Goal: Information Seeking & Learning: Find specific fact

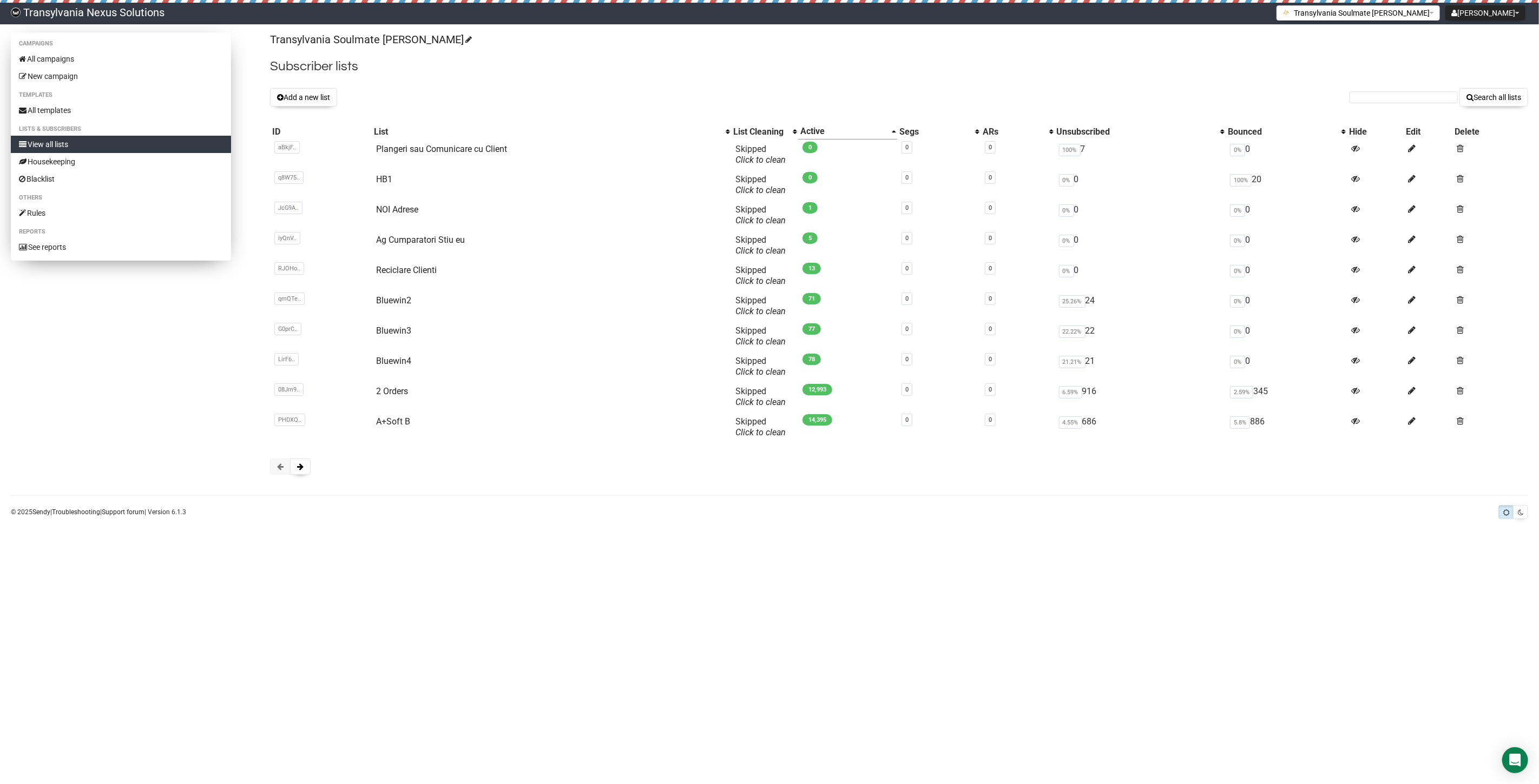
click at [54, 49] on li "Campaigns" at bounding box center [121, 44] width 220 height 13
click at [55, 54] on link "All campaigns" at bounding box center [121, 59] width 220 height 17
click at [1402, 93] on input "text" at bounding box center [1403, 97] width 108 height 12
paste input "[EMAIL_ADDRESS][DOMAIN_NAME]"
type input "[EMAIL_ADDRESS][DOMAIN_NAME]"
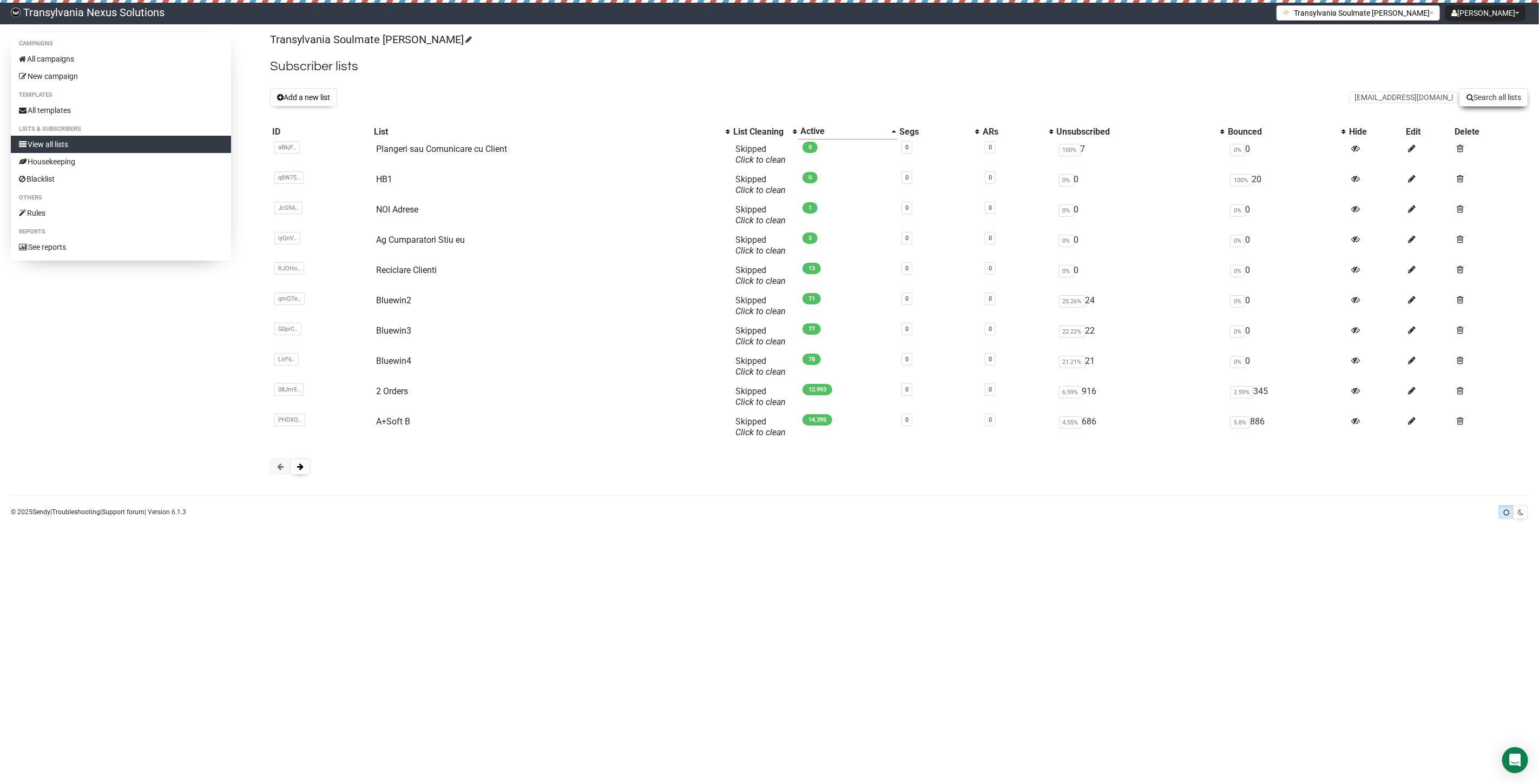
click at [1507, 99] on button "Search all lists" at bounding box center [1494, 97] width 69 height 19
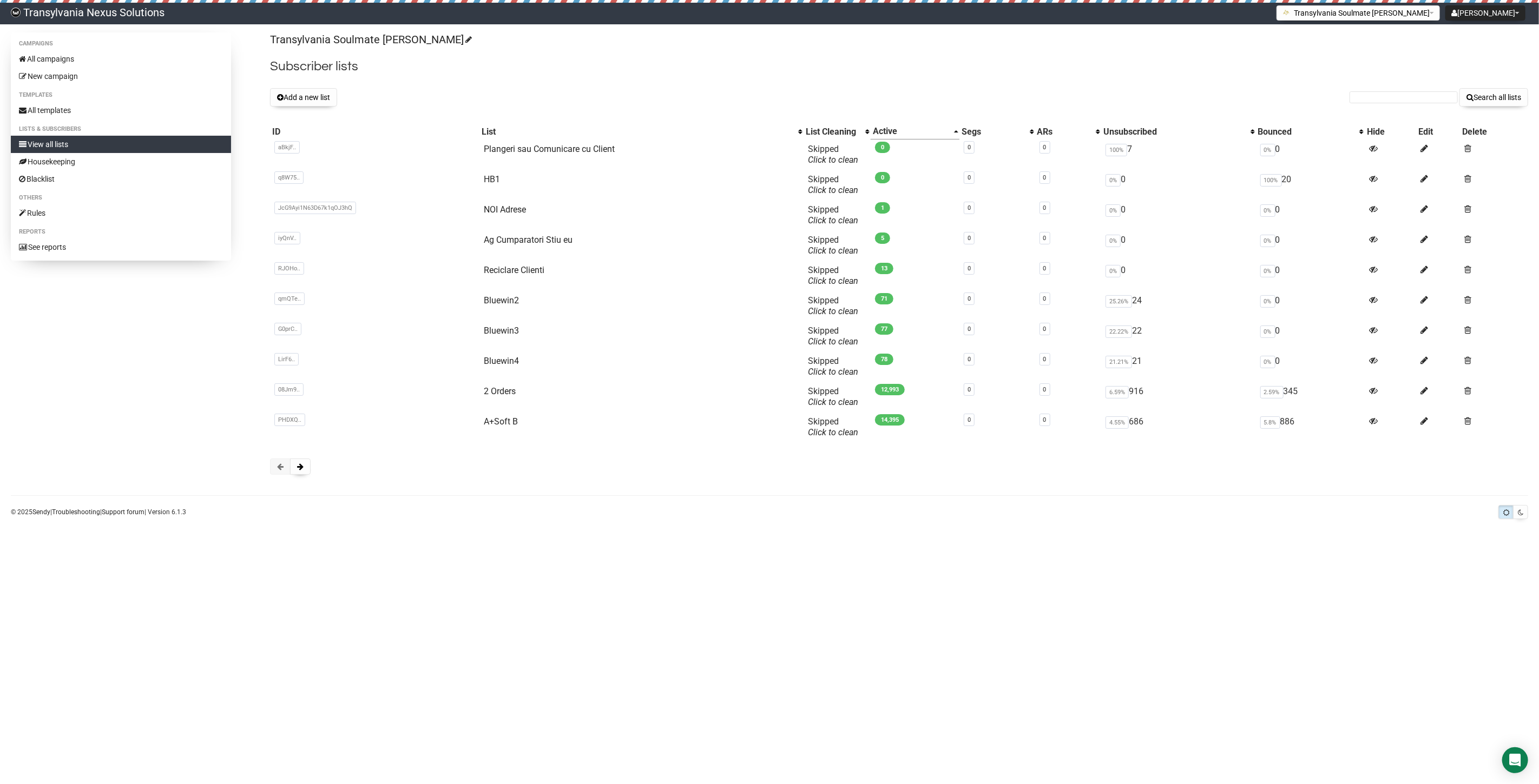
click at [1360, 104] on form "Search all lists" at bounding box center [1439, 97] width 179 height 19
click at [1362, 90] on form "Search all lists" at bounding box center [1439, 97] width 179 height 19
click at [1362, 98] on input "text" at bounding box center [1403, 97] width 108 height 12
paste input "[EMAIL_ADDRESS][DOMAIN_NAME]"
type input "[EMAIL_ADDRESS][DOMAIN_NAME]"
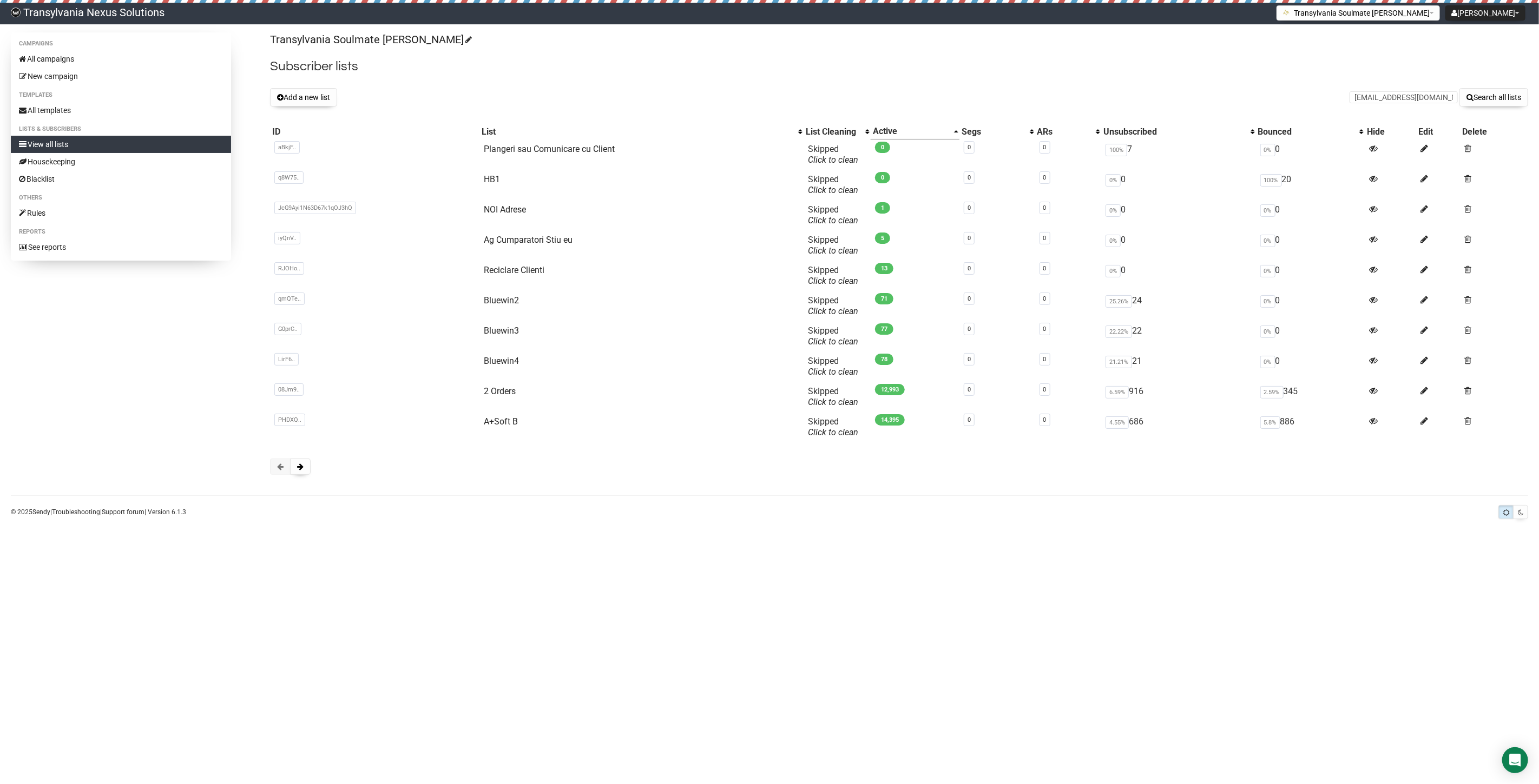
click at [1353, 103] on form "monimeer@gmail.com Search all lists" at bounding box center [1439, 97] width 179 height 19
click at [1355, 93] on input "monimeer@gmail.com" at bounding box center [1403, 97] width 108 height 12
click at [1504, 90] on button "Search all lists" at bounding box center [1494, 97] width 69 height 19
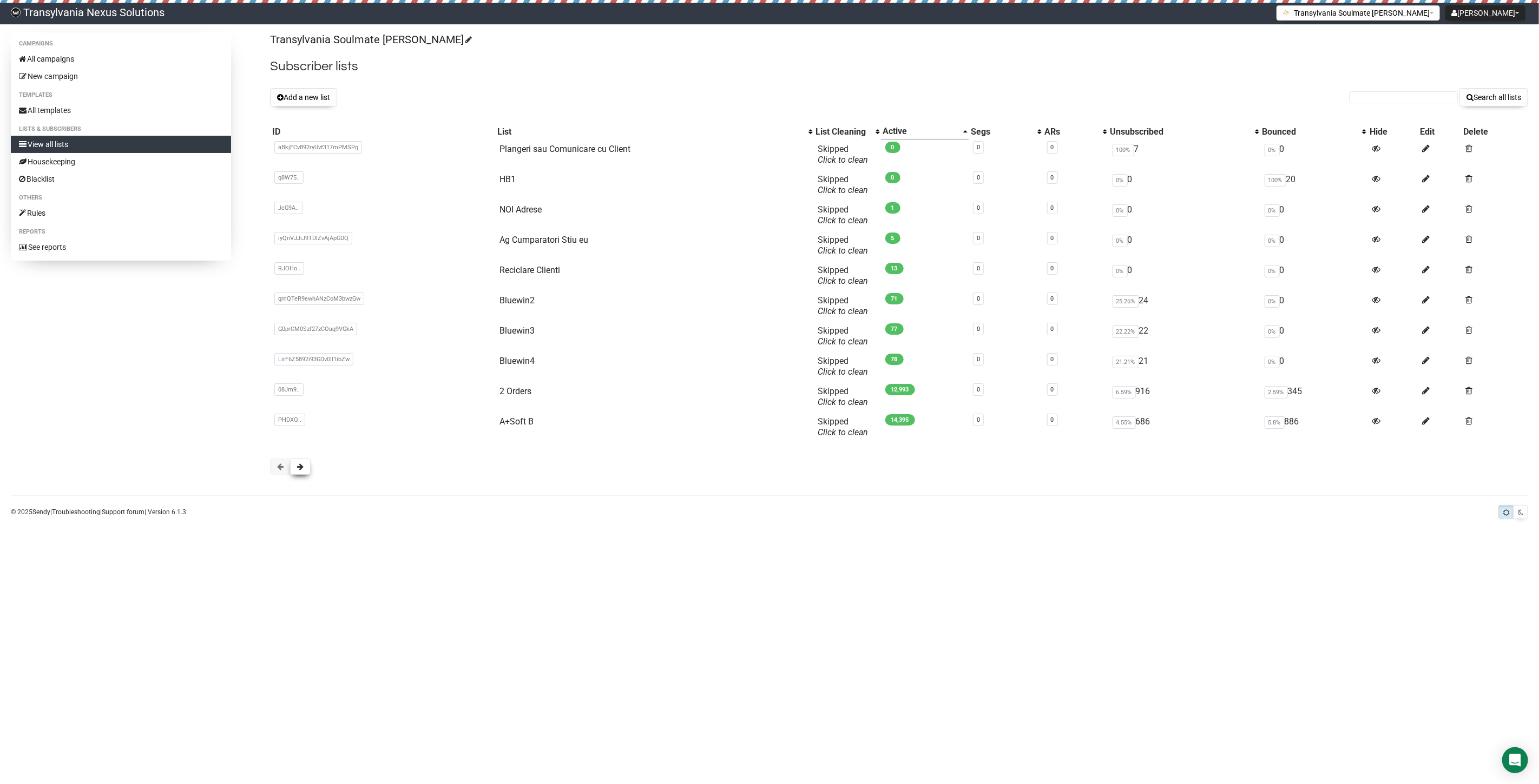
click at [306, 471] on button at bounding box center [300, 466] width 20 height 16
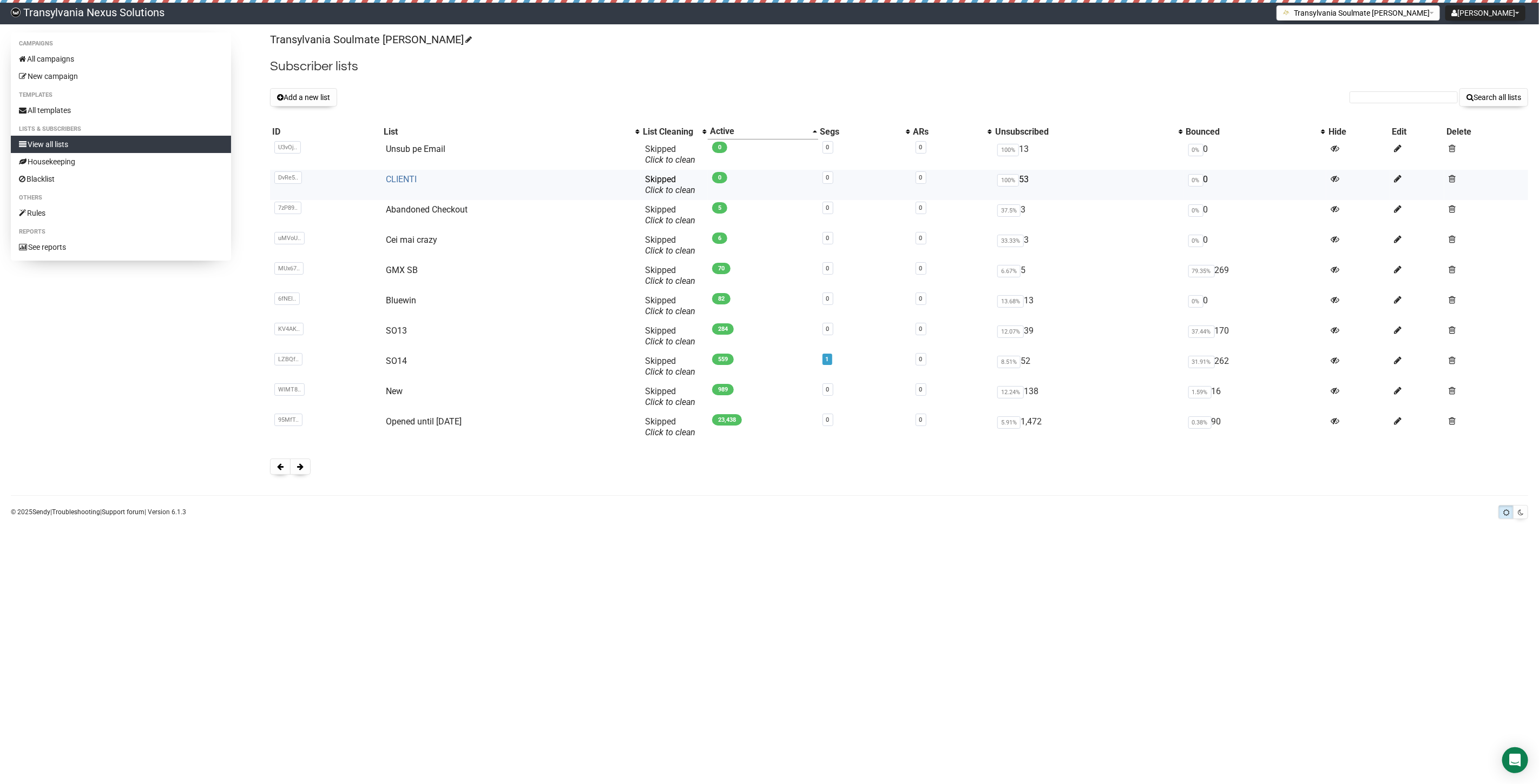
click at [403, 182] on link "CLIENTI" at bounding box center [402, 179] width 31 height 10
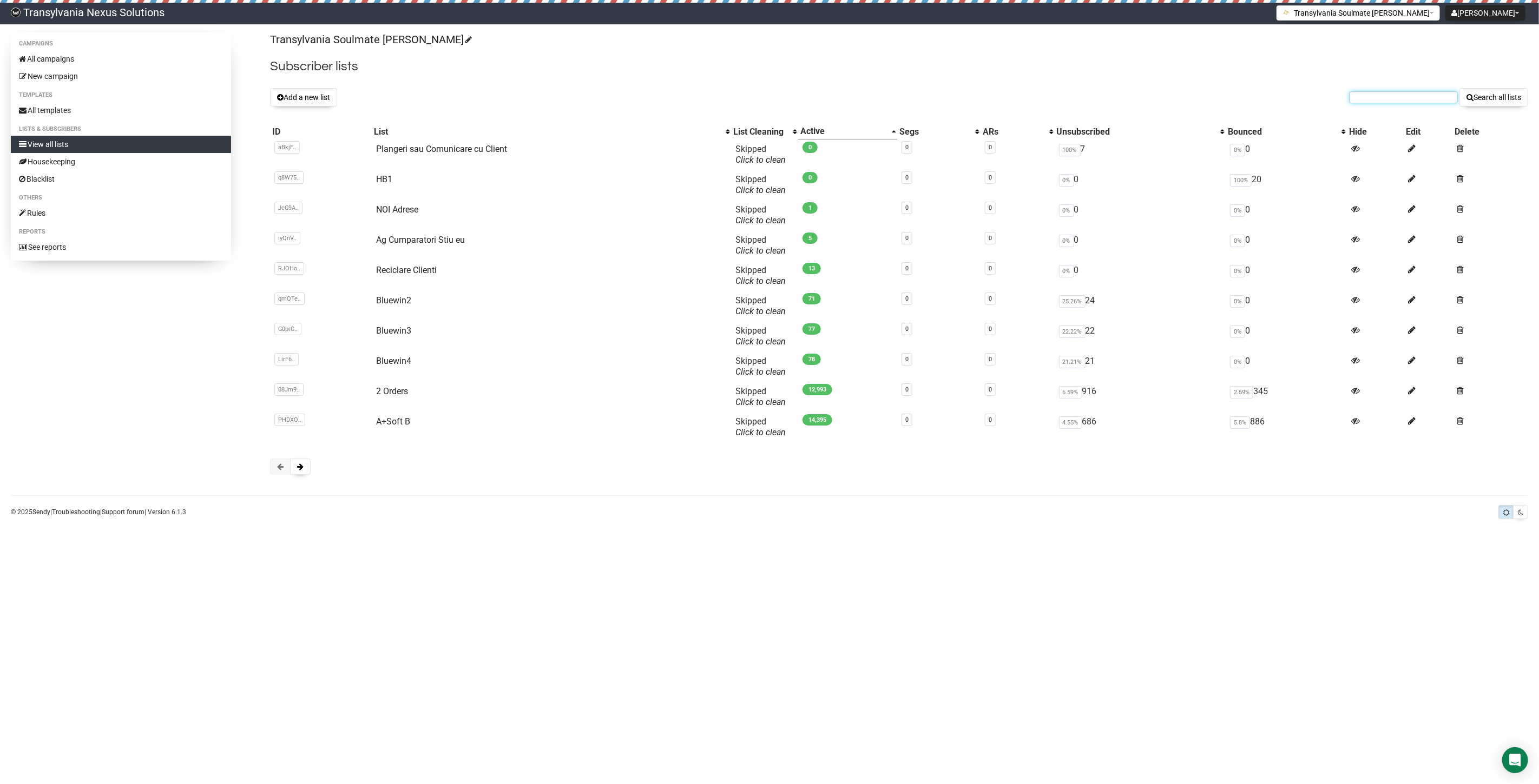
click at [1374, 93] on input "text" at bounding box center [1403, 97] width 108 height 12
paste input "DELETE"
type input "DELETE"
drag, startPoint x: 1377, startPoint y: 58, endPoint x: 1373, endPoint y: 67, distance: 9.8
click at [1376, 60] on h2 "Subscriber lists" at bounding box center [899, 66] width 1258 height 20
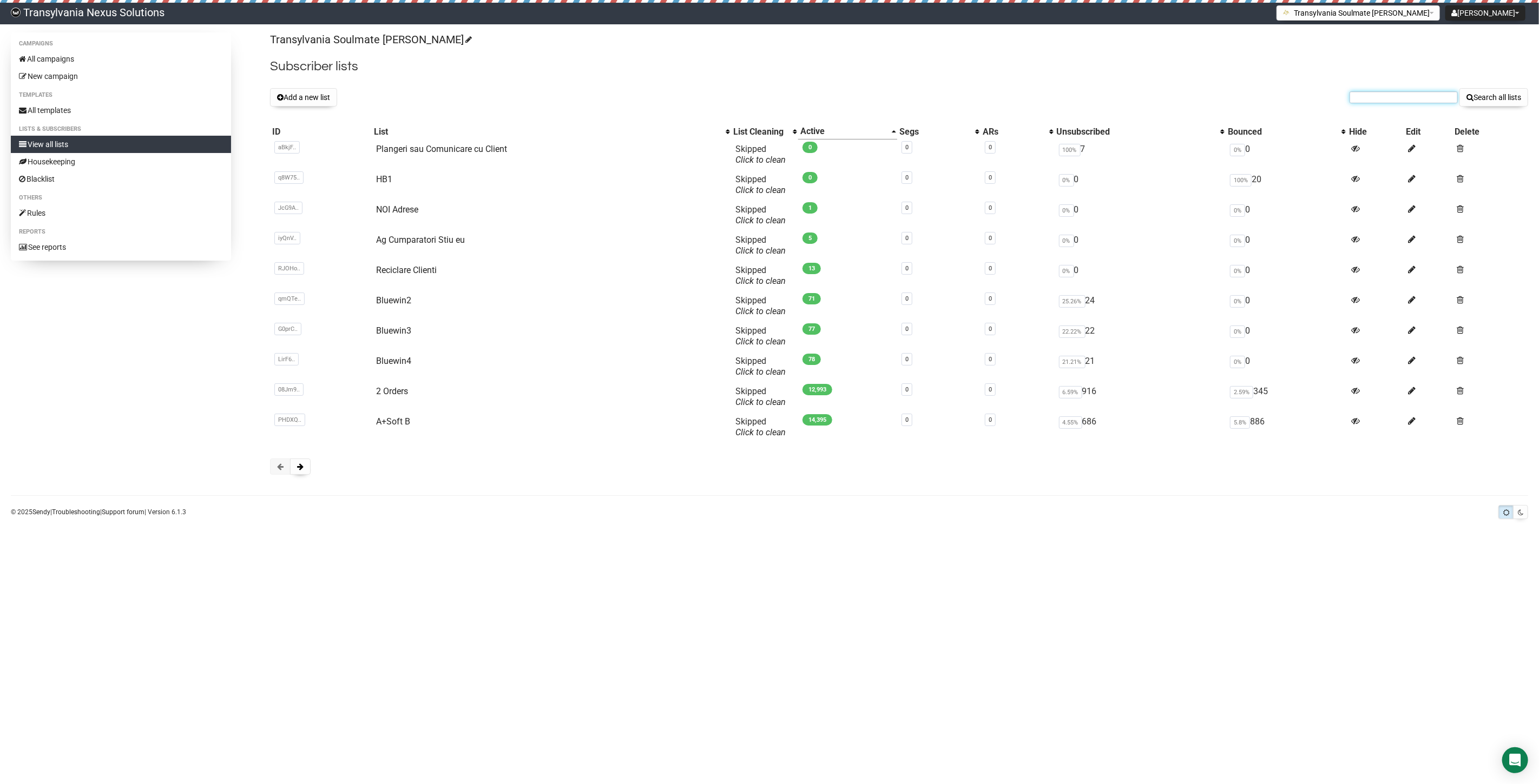
click at [1360, 91] on input "text" at bounding box center [1403, 97] width 108 height 12
paste input "[EMAIL_ADDRESS][DOMAIN_NAME]"
type input "[EMAIL_ADDRESS][DOMAIN_NAME]"
click at [1485, 101] on button "Search all lists" at bounding box center [1494, 97] width 69 height 19
drag, startPoint x: 72, startPoint y: 57, endPoint x: 65, endPoint y: 57, distance: 7.0
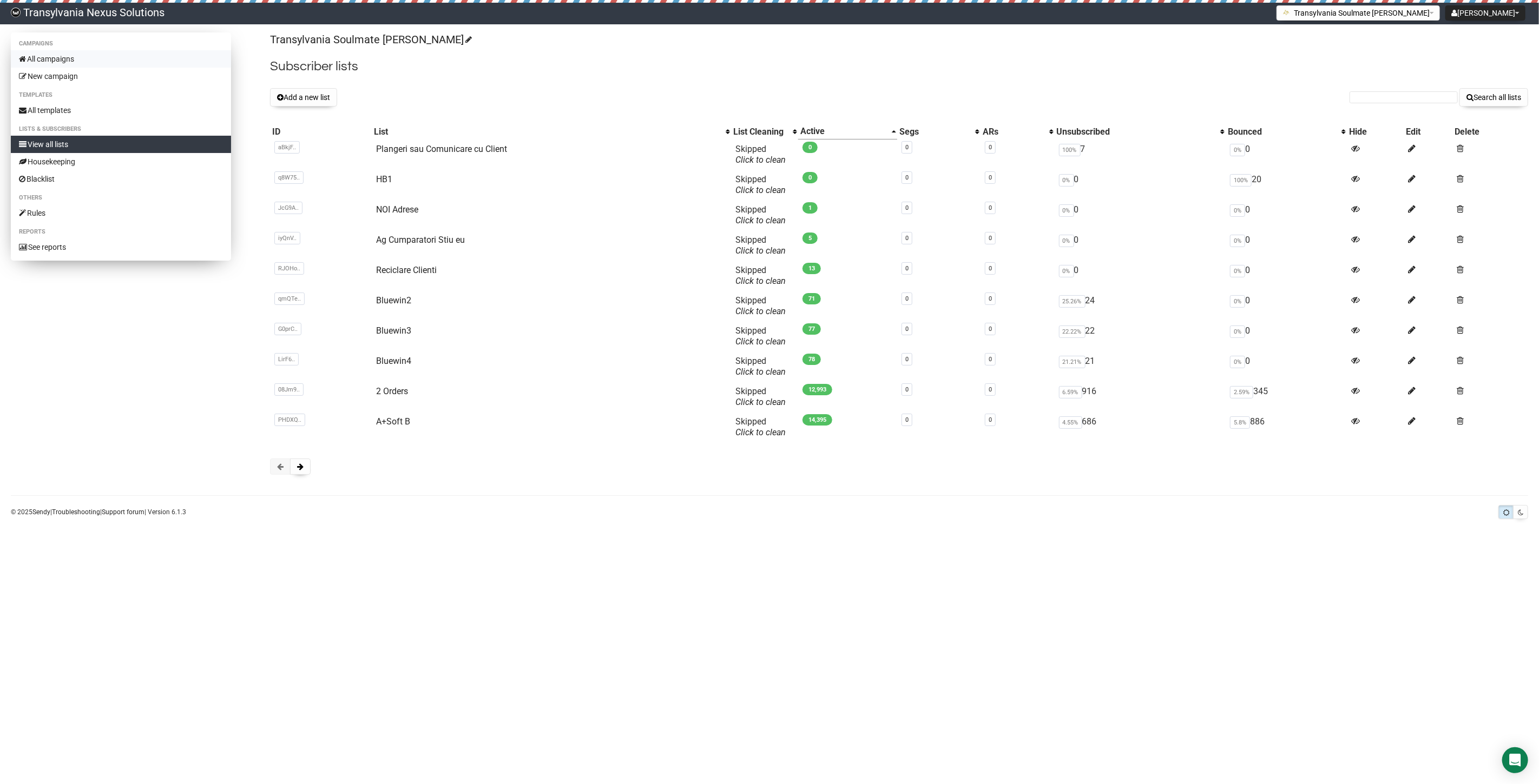
click at [72, 57] on link "All campaigns" at bounding box center [121, 59] width 220 height 17
